Goal: Task Accomplishment & Management: Manage account settings

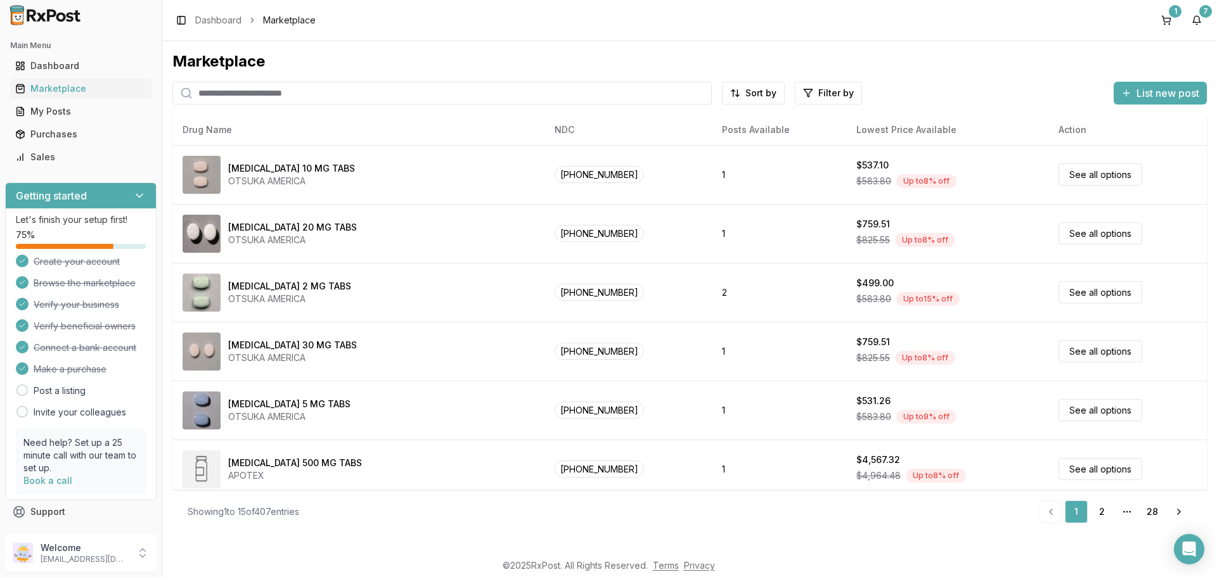
click at [240, 87] on input "search" at bounding box center [441, 93] width 539 height 23
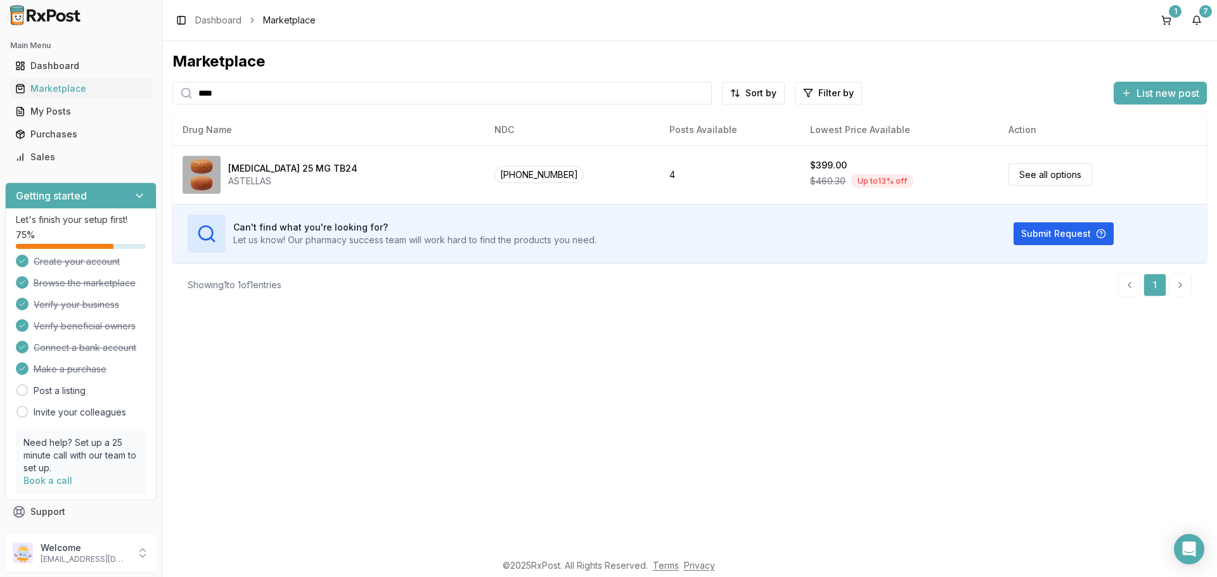
type input "****"
click at [1196, 20] on button "7" at bounding box center [1196, 20] width 20 height 20
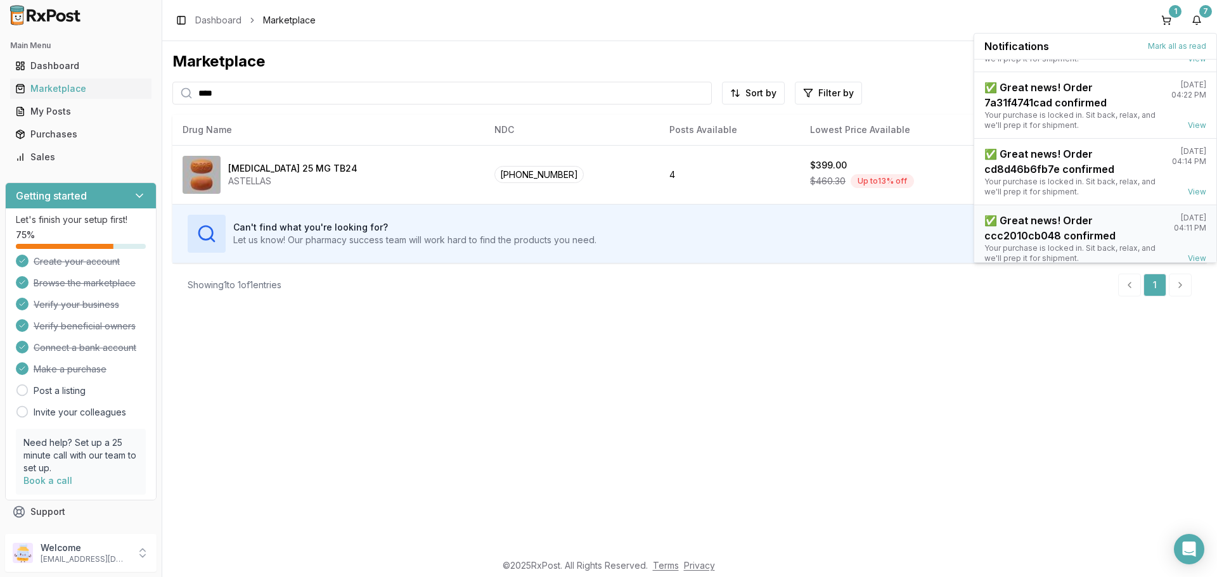
scroll to position [299, 0]
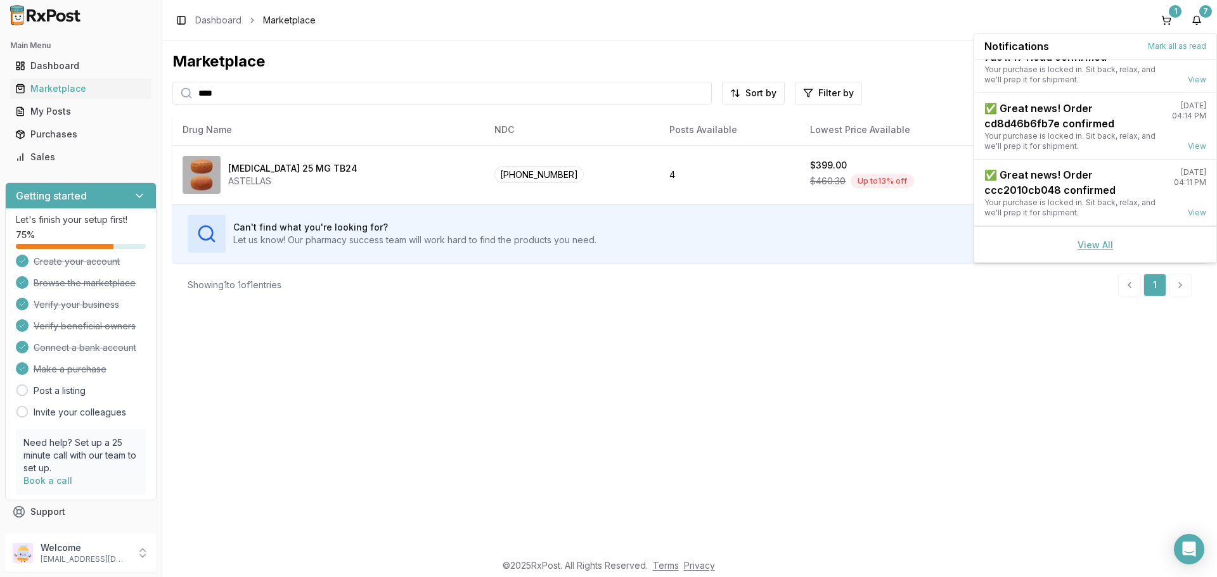
click at [1081, 245] on link "View All" at bounding box center [1094, 245] width 35 height 11
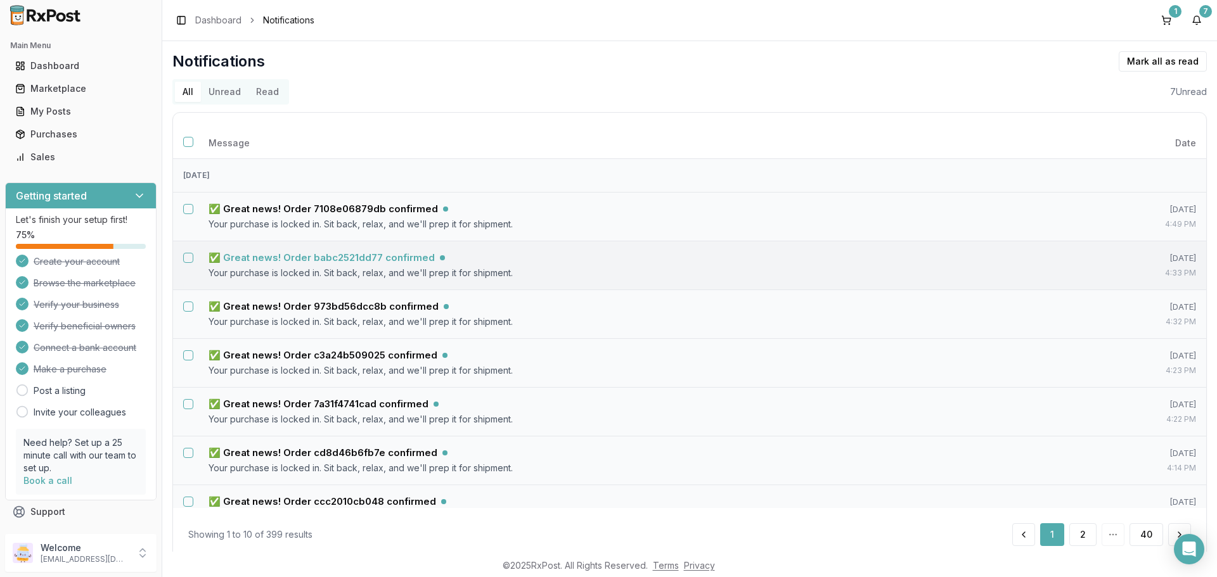
scroll to position [63, 0]
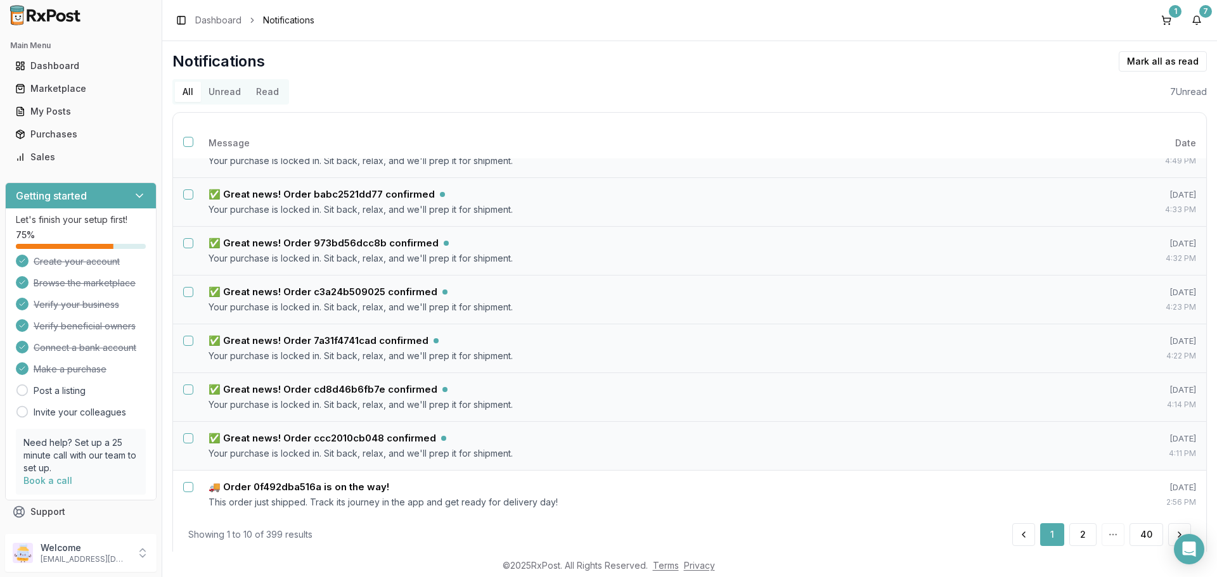
click at [214, 94] on button "Unread" at bounding box center [225, 92] width 48 height 20
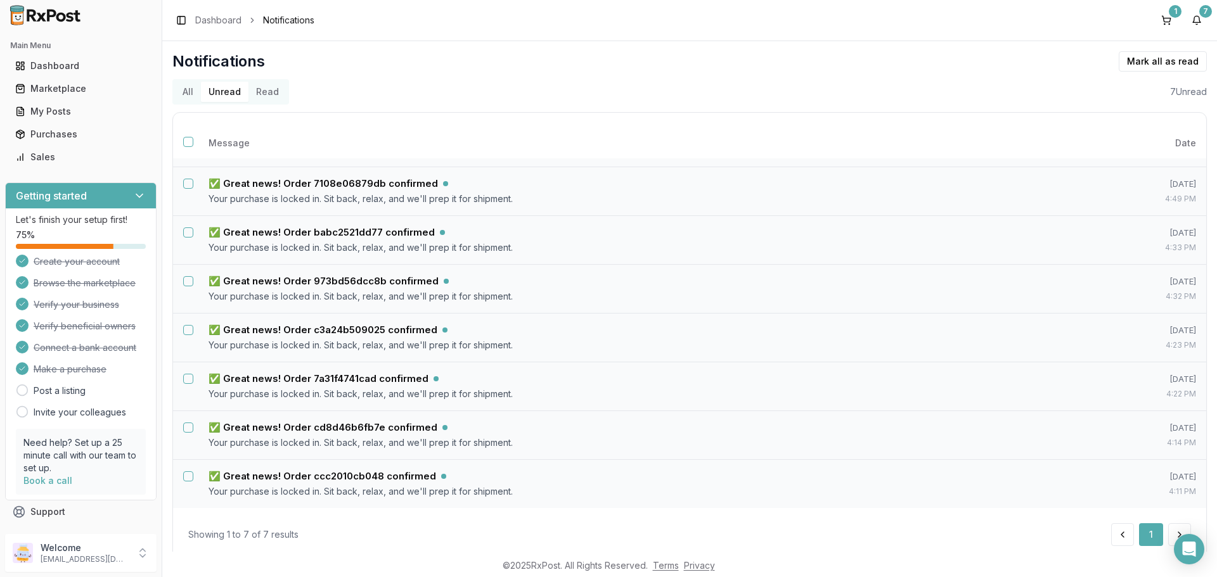
scroll to position [25, 0]
click at [188, 144] on button "Select all notifications" at bounding box center [188, 142] width 10 height 10
click at [1107, 58] on button "Mark as read" at bounding box center [1106, 61] width 75 height 20
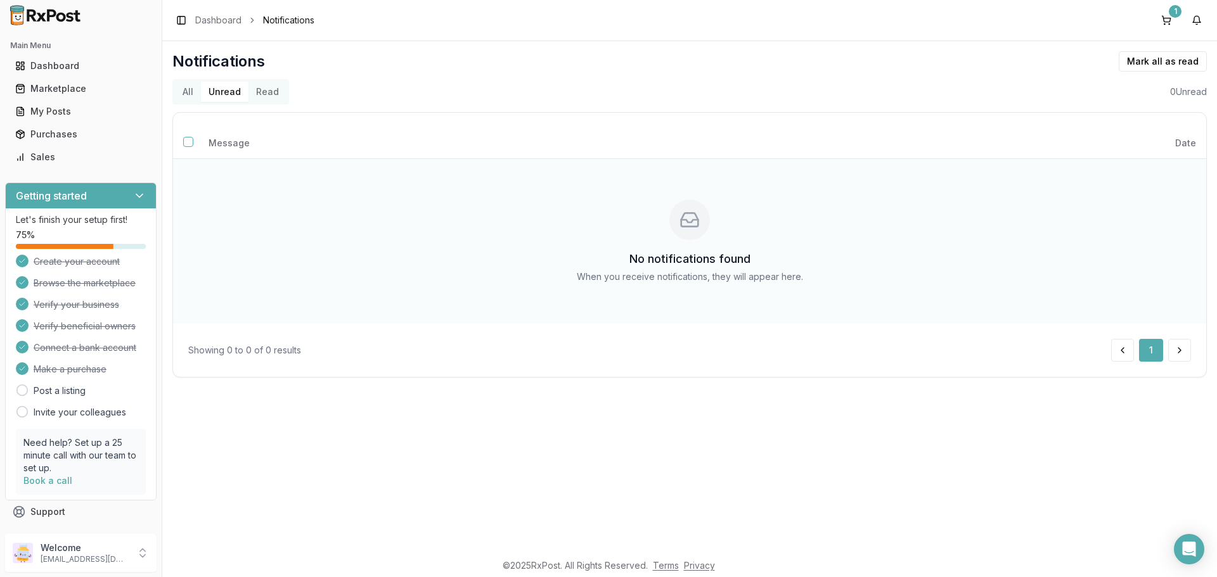
scroll to position [0, 0]
